Goal: Information Seeking & Learning: Learn about a topic

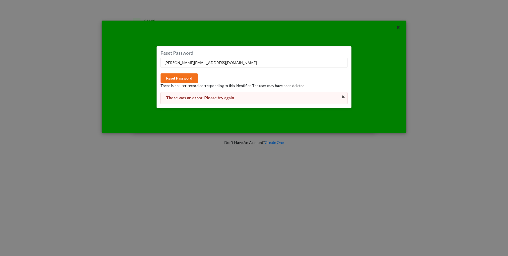
click at [369, 40] on div at bounding box center [381, 80] width 51 height 98
drag, startPoint x: 400, startPoint y: 28, endPoint x: 395, endPoint y: 27, distance: 4.4
click at [399, 28] on icon at bounding box center [398, 27] width 5 height 4
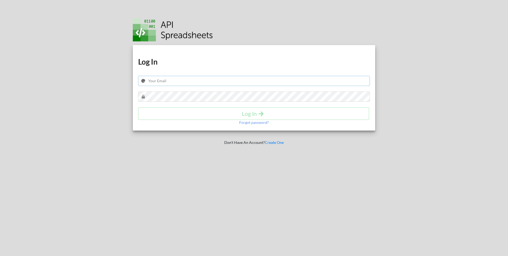
click at [175, 82] on input "text" at bounding box center [254, 81] width 232 height 10
paste input "Usdp.reporting@gmail.com"
type input "Usdp.reporting@gmail.com"
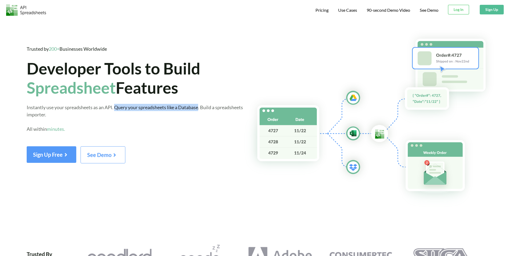
drag, startPoint x: 200, startPoint y: 108, endPoint x: 116, endPoint y: 105, distance: 84.1
click at [116, 105] on span "Instantly use your spreadsheets as an API. Query your spreadsheets like a Datab…" at bounding box center [135, 117] width 216 height 27
drag, startPoint x: 122, startPoint y: 106, endPoint x: 115, endPoint y: 115, distance: 11.6
click at [115, 115] on div "Instantly use your spreadsheets as an API. Query your spreadsheets like a Datab…" at bounding box center [135, 122] width 217 height 36
click at [116, 107] on div "Instantly use your spreadsheets as an API. Query your spreadsheets like a Datab…" at bounding box center [135, 122] width 217 height 36
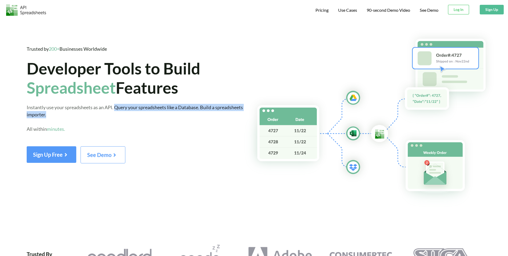
copy span "Query your spreadsheets like a Database. Build a spreadsheets importer."
